Goal: Transaction & Acquisition: Purchase product/service

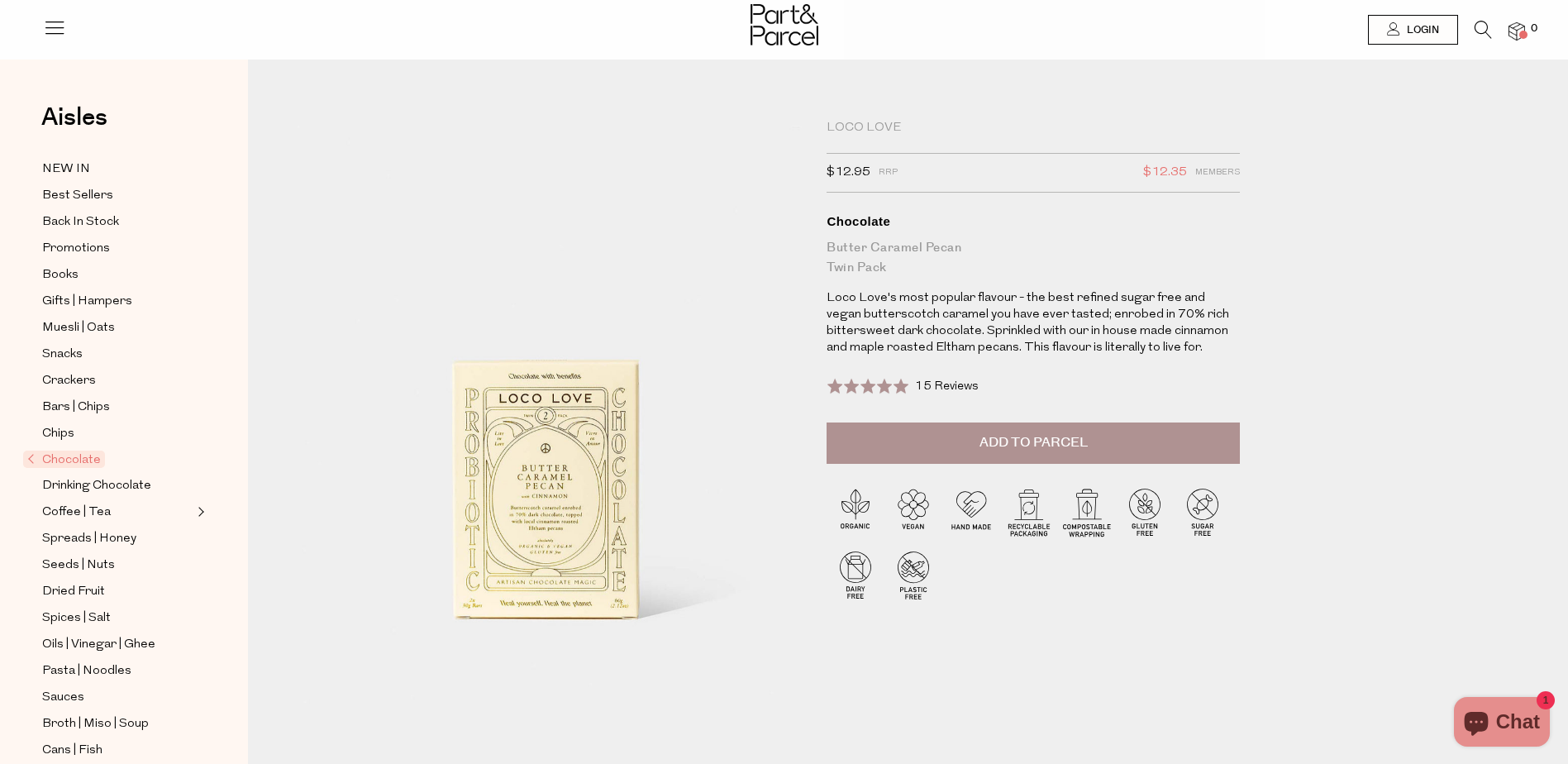
click at [84, 451] on span "Chocolate" at bounding box center [63, 460] width 82 height 18
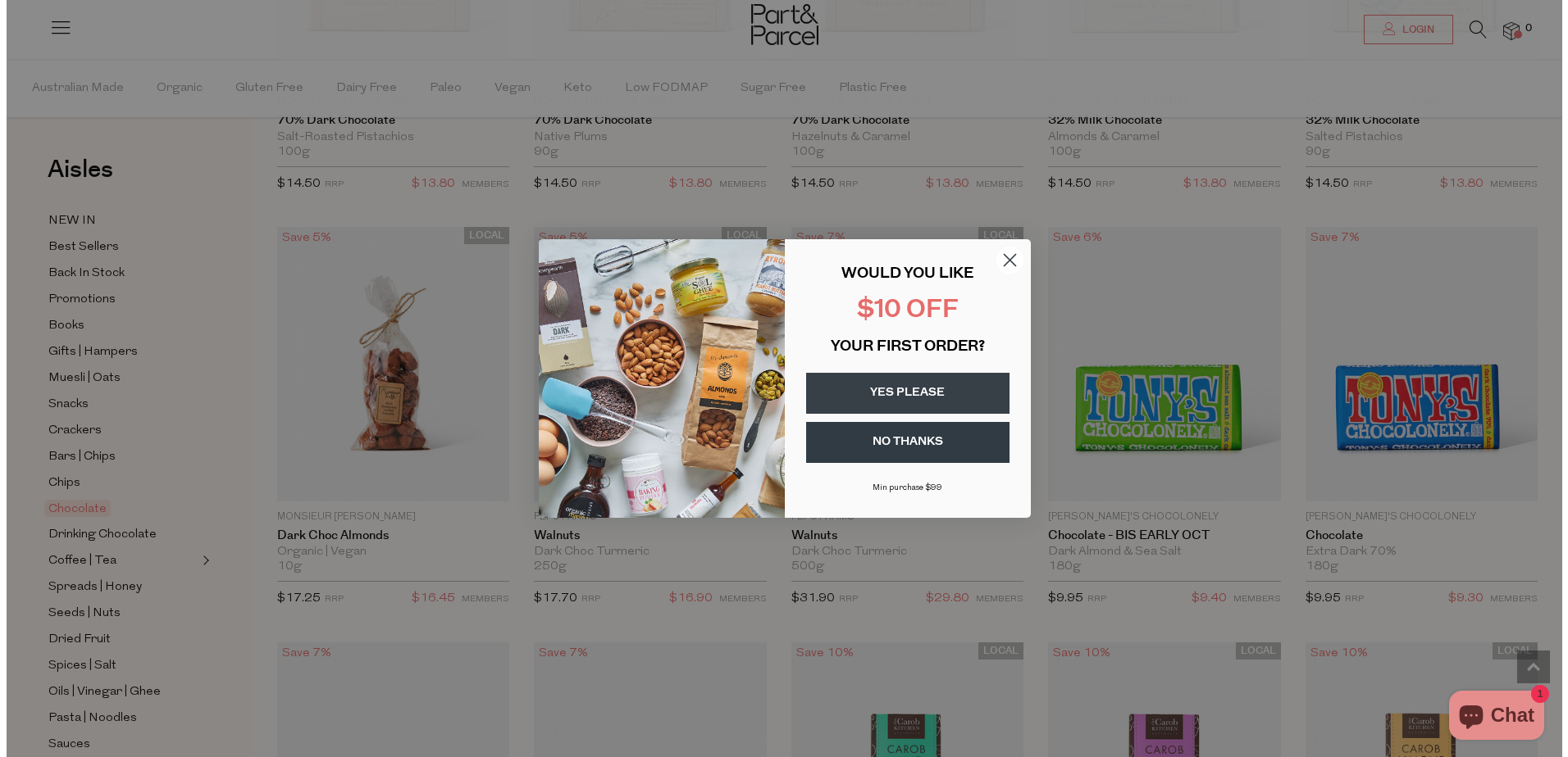
scroll to position [2958, 0]
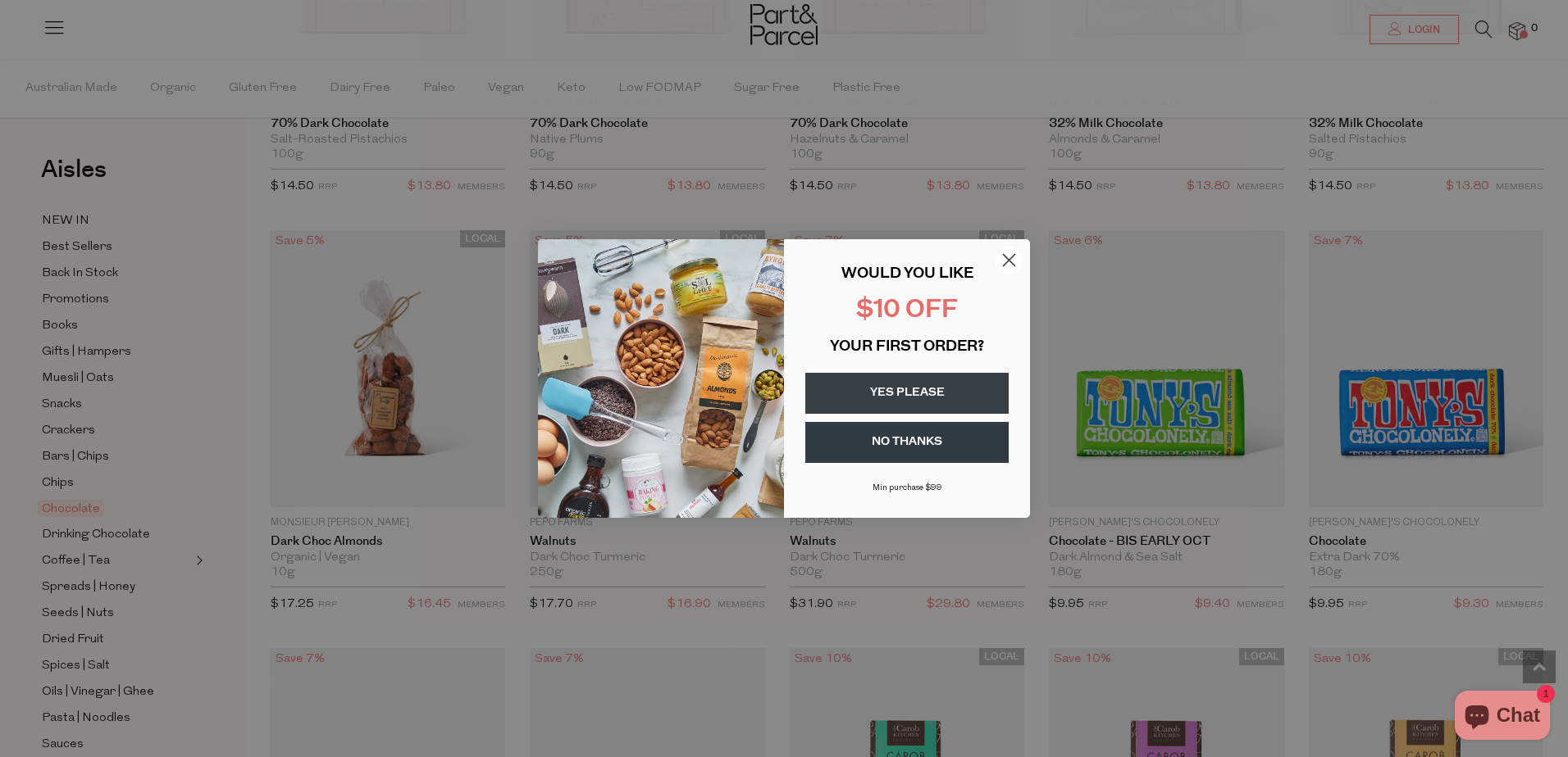
click at [1011, 260] on circle "Close dialog" at bounding box center [1009, 260] width 28 height 27
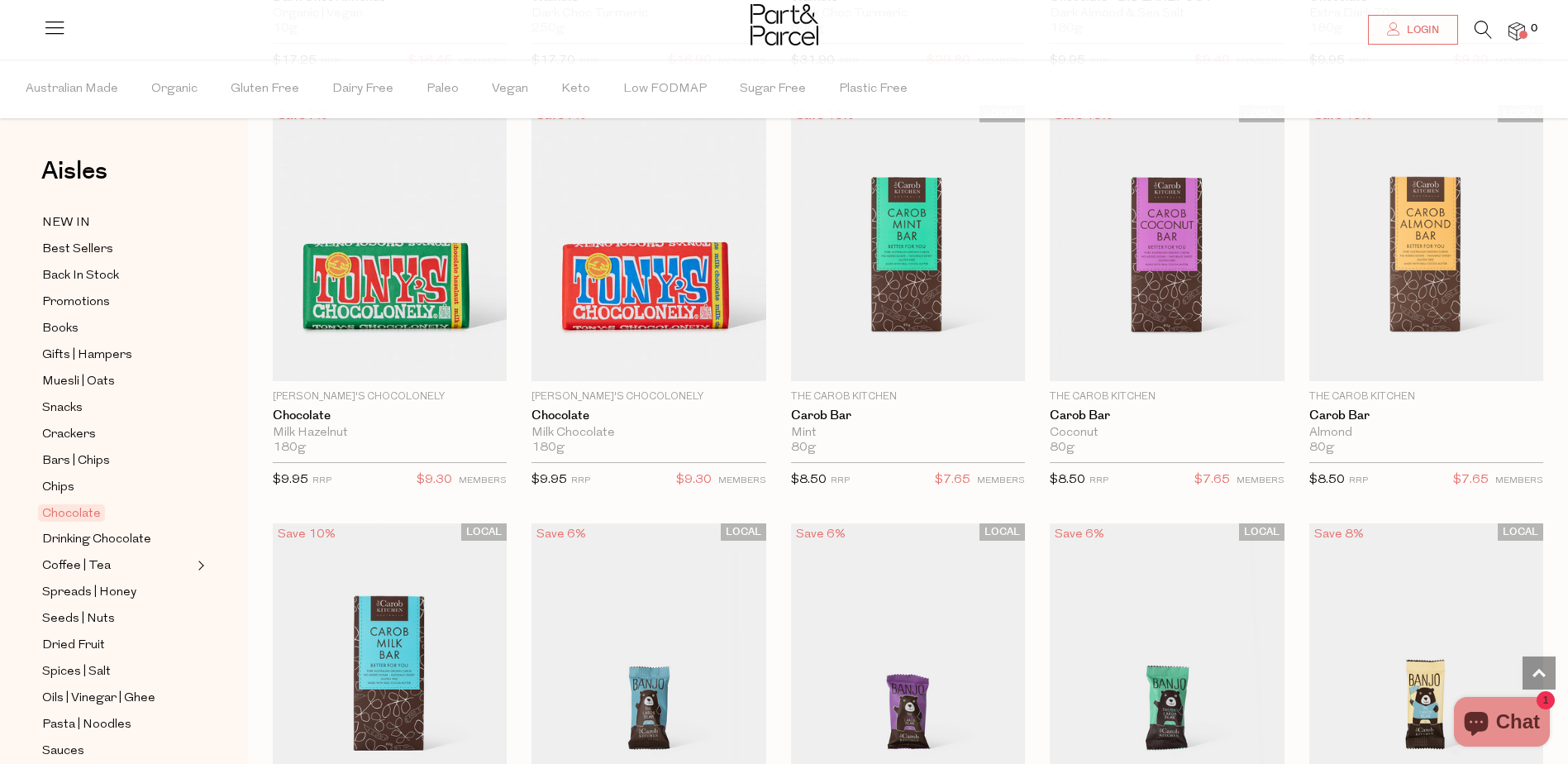
scroll to position [3527, 0]
